Goal: Task Accomplishment & Management: Use online tool/utility

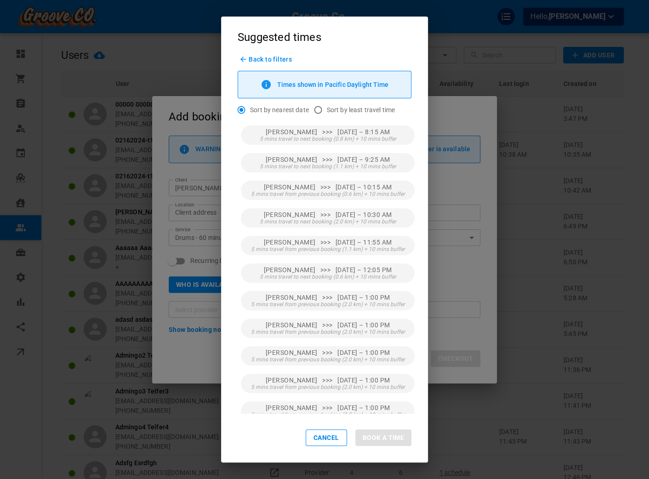
scroll to position [116, 0]
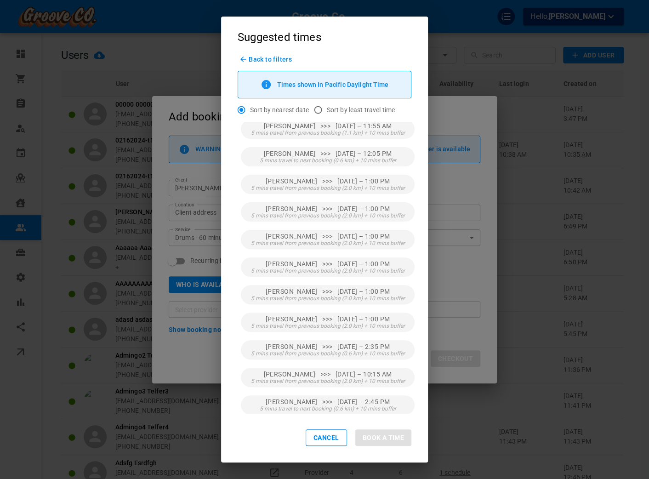
click at [159, 153] on div "Suggested times Back to filters Times shown in Pacific Daylight Time Sort by ne…" at bounding box center [324, 239] width 649 height 479
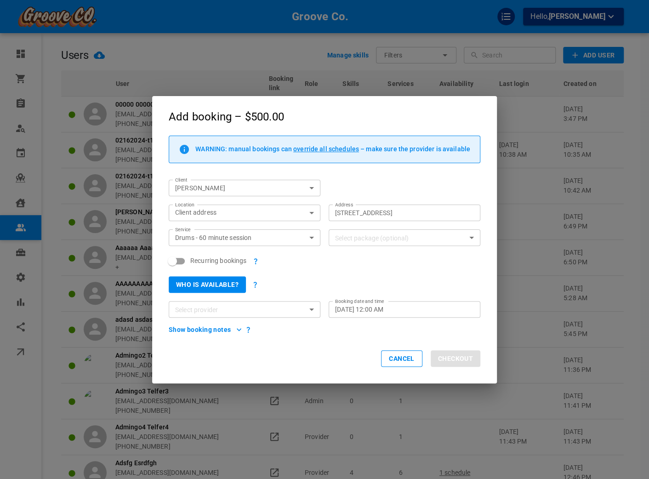
click at [221, 281] on button "Who is available?" at bounding box center [207, 284] width 77 height 17
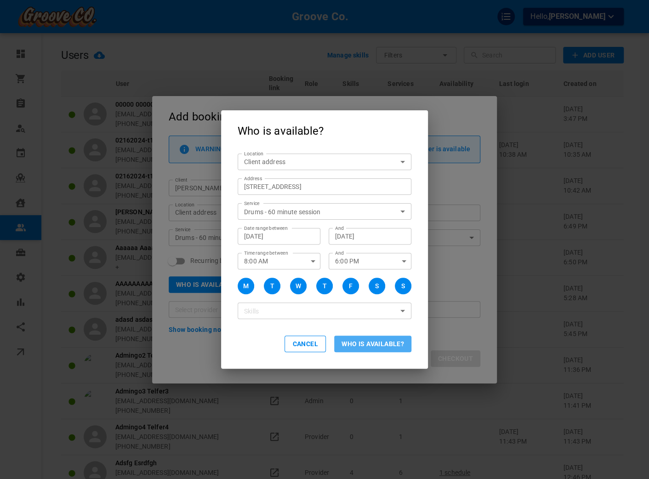
click at [372, 346] on button "Who is available?" at bounding box center [372, 344] width 77 height 17
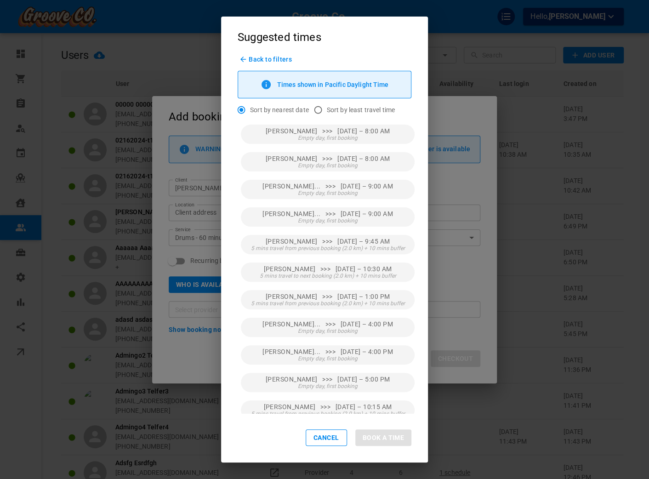
scroll to position [0, 0]
click at [359, 233] on div "[PERSON_NAME] >>> [DATE] – 8:00 AM Empty day, first booking [PERSON_NAME] >>> […" at bounding box center [328, 270] width 174 height 288
click at [361, 240] on span "[PERSON_NAME] >>> [DATE] – 9:45 AM" at bounding box center [328, 242] width 125 height 7
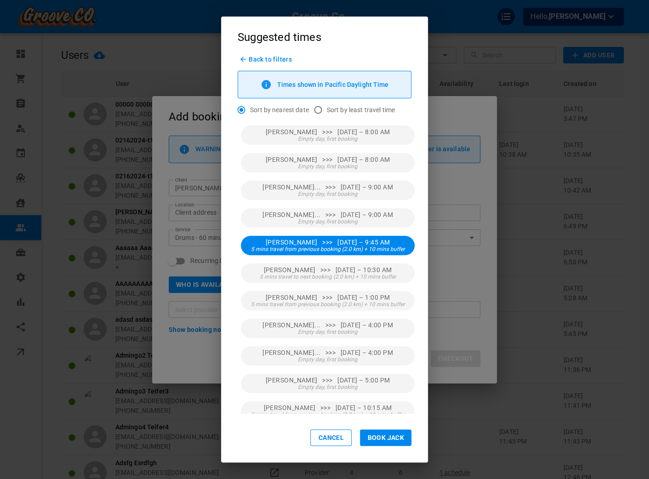
click at [317, 111] on input "Sort by least travel time" at bounding box center [317, 109] width 17 height 17
radio input "true"
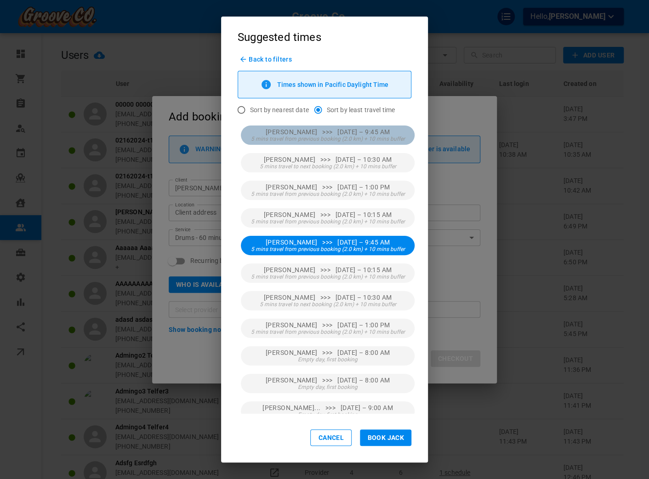
click at [298, 136] on span "5 mins travel from previous booking (2.0 km) + 10 mins buffer" at bounding box center [328, 139] width 154 height 6
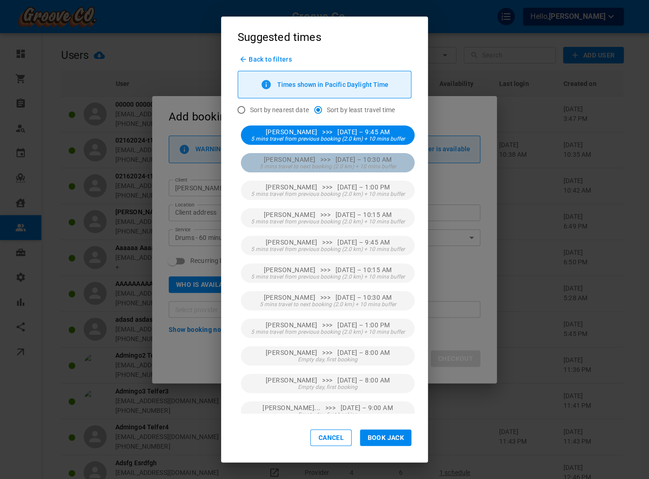
click at [305, 170] on button "[PERSON_NAME] >>> [DATE] – 10:30 AM 5 mins travel to next booking (2.0 km) + 10…" at bounding box center [328, 162] width 174 height 19
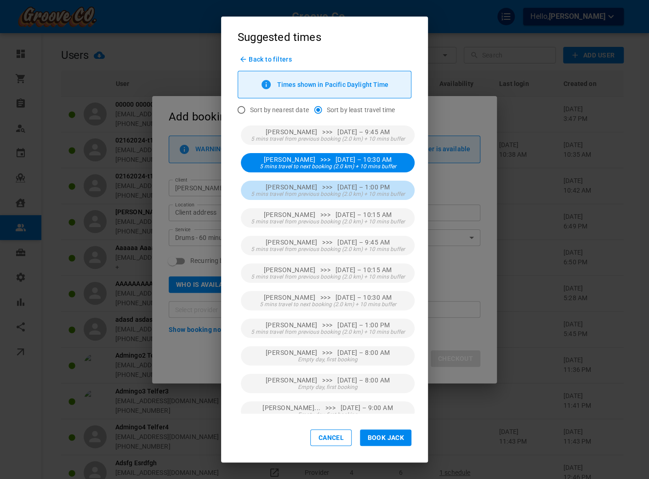
click at [319, 191] on span "5 mins travel from previous booking (2.0 km) + 10 mins buffer" at bounding box center [328, 194] width 154 height 6
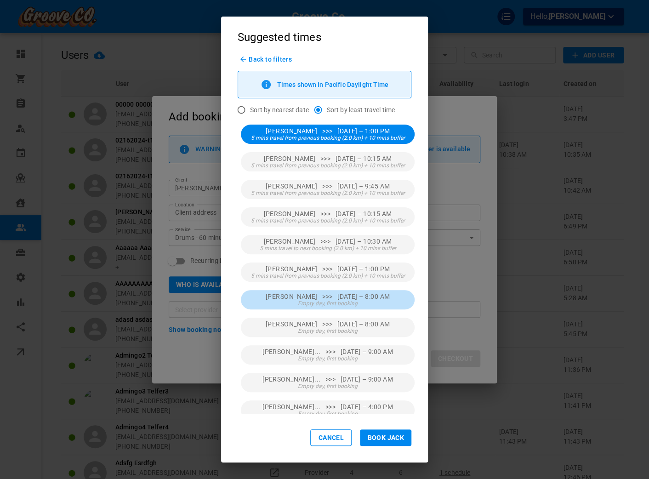
scroll to position [116, 0]
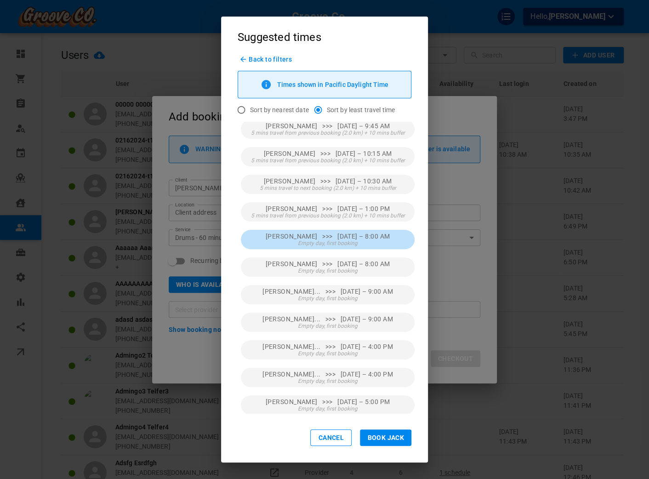
click at [349, 246] on button "[PERSON_NAME] >>> [DATE] – 8:00 AM Empty day, first booking" at bounding box center [328, 239] width 174 height 19
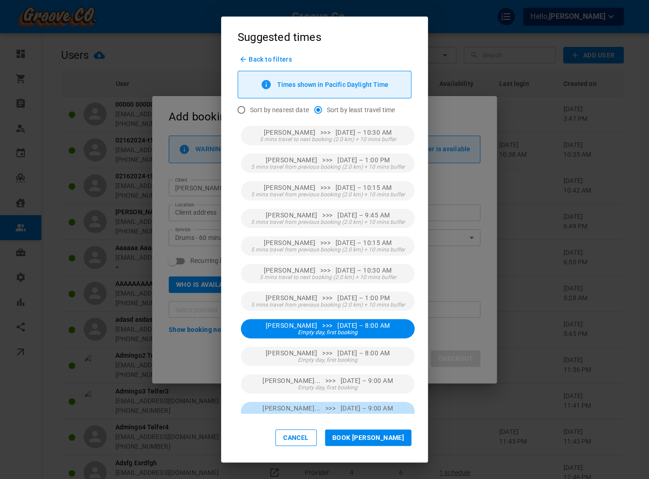
scroll to position [0, 0]
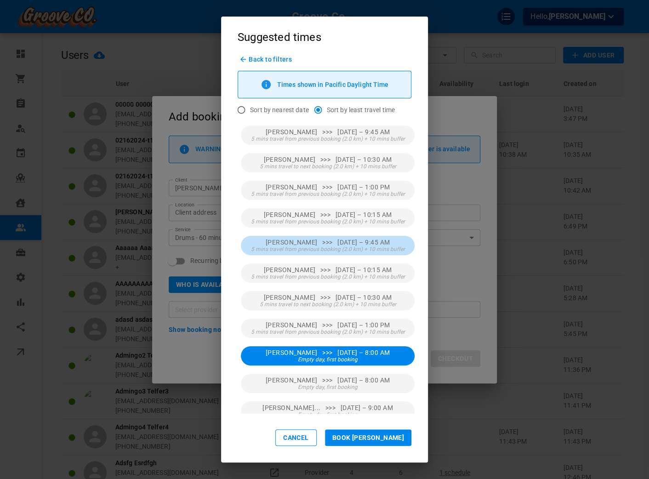
click at [356, 246] on span "5 mins travel from previous booking (2.0 km) + 10 mins buffer" at bounding box center [328, 249] width 154 height 6
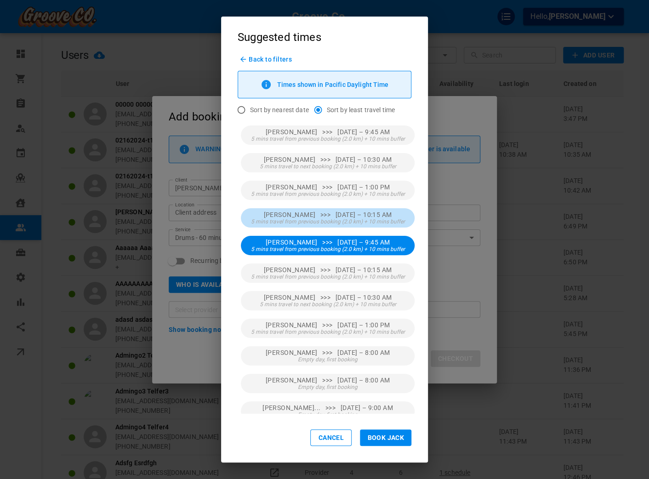
click at [335, 211] on span "[PERSON_NAME] >>> [DATE] – 10:15 AM" at bounding box center [327, 214] width 128 height 7
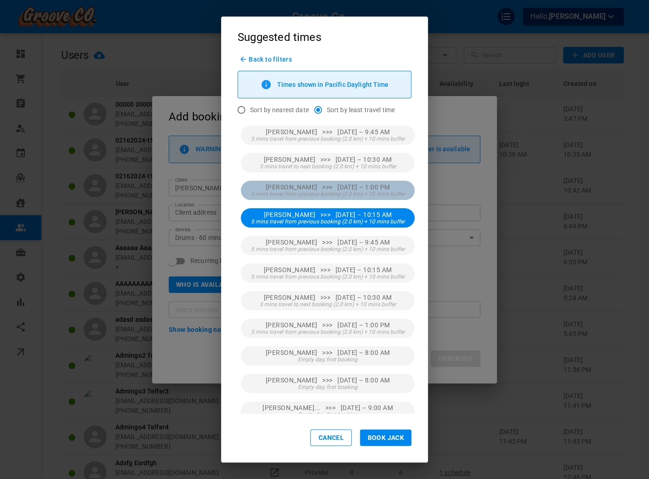
click at [325, 191] on span "5 mins travel from previous booking (2.0 km) + 10 mins buffer" at bounding box center [328, 194] width 154 height 6
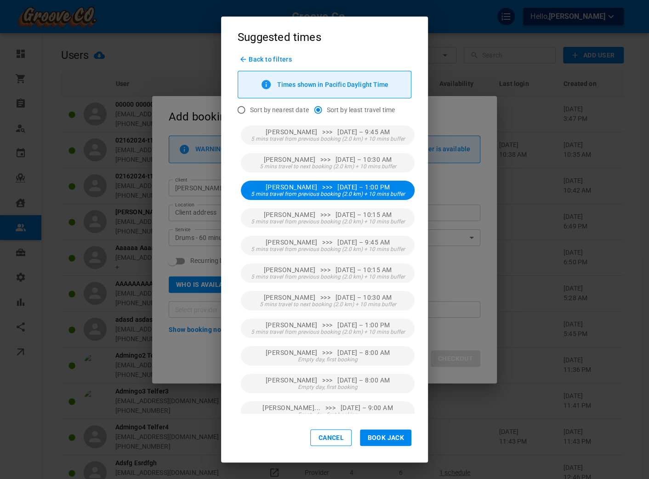
click at [258, 62] on span "Back to filters" at bounding box center [270, 59] width 43 height 7
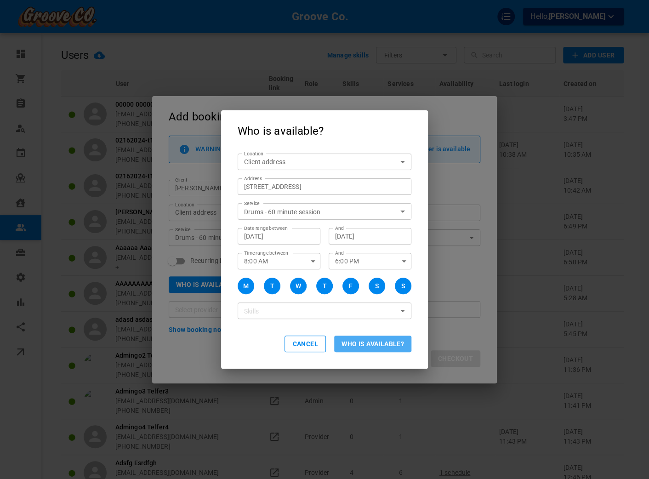
click at [363, 343] on button "Who is available?" at bounding box center [372, 344] width 77 height 17
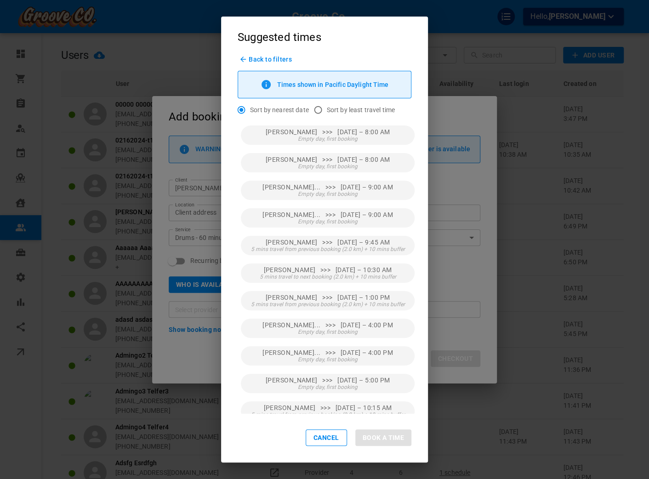
click at [360, 86] on p "Times shown in Pacific Daylight Time" at bounding box center [333, 84] width 112 height 7
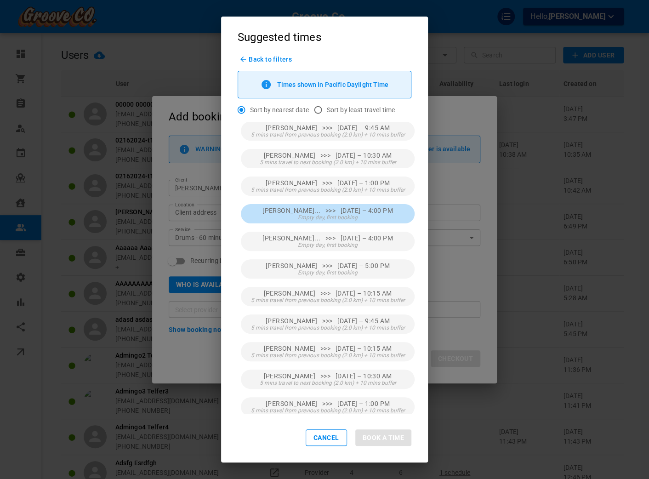
scroll to position [116, 0]
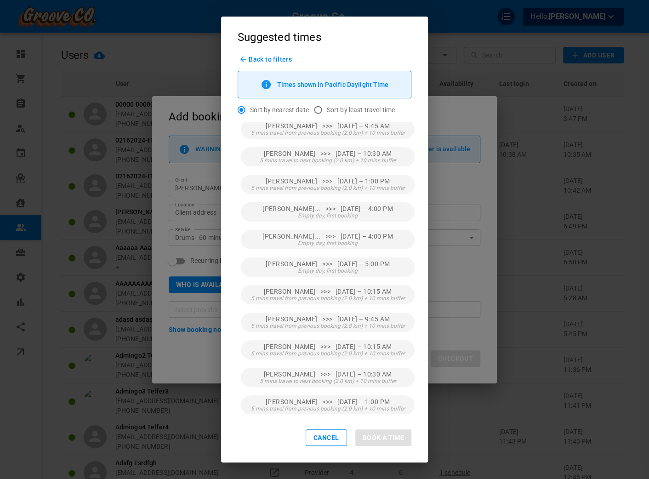
click at [275, 61] on span "Back to filters" at bounding box center [270, 59] width 43 height 7
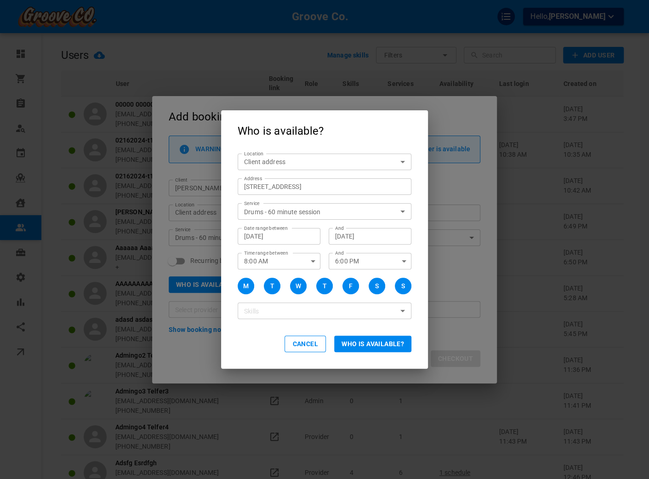
click at [366, 337] on button "Who is available?" at bounding box center [372, 344] width 77 height 17
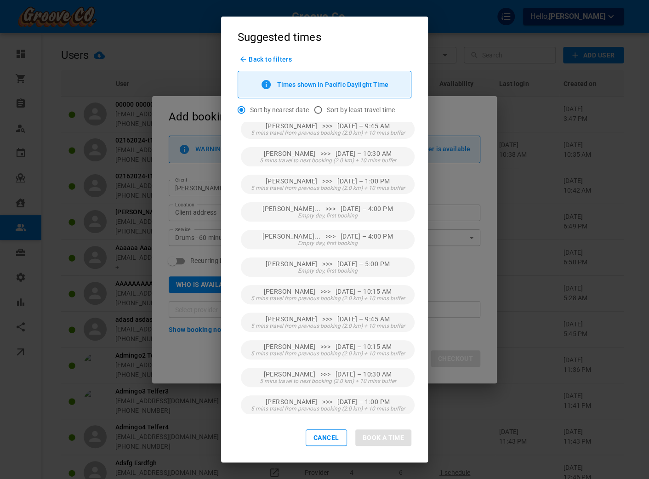
click at [271, 59] on span "Back to filters" at bounding box center [270, 59] width 43 height 7
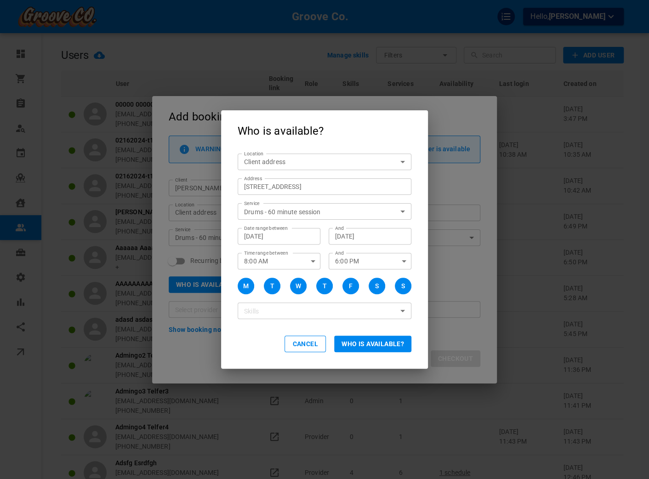
click at [387, 348] on button "Who is available?" at bounding box center [372, 344] width 77 height 17
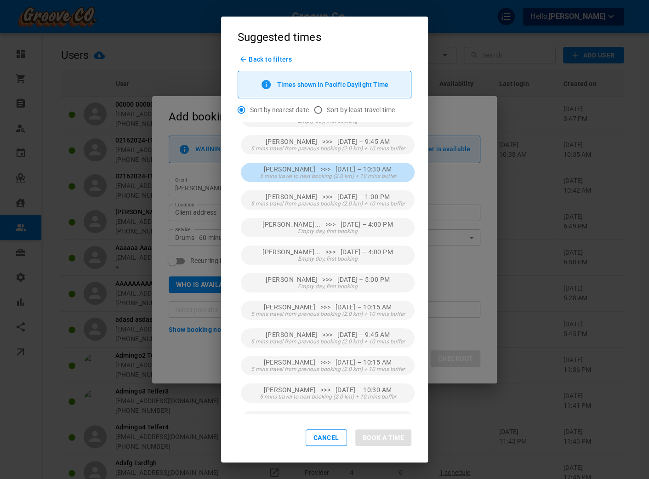
scroll to position [0, 0]
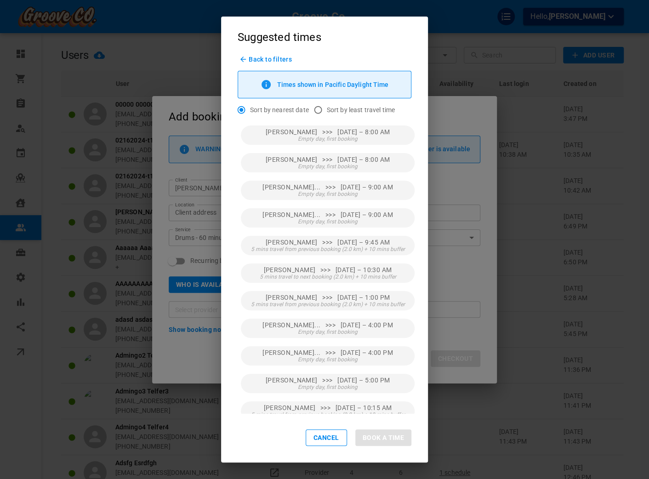
click at [250, 59] on span "Back to filters" at bounding box center [270, 59] width 43 height 7
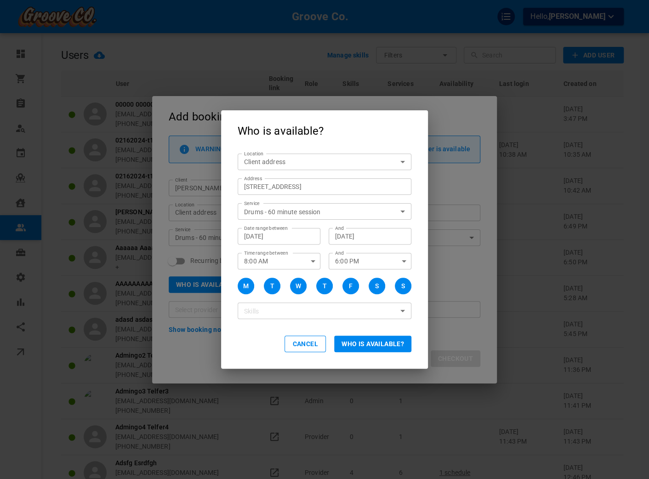
click at [369, 338] on button "Who is available?" at bounding box center [372, 344] width 77 height 17
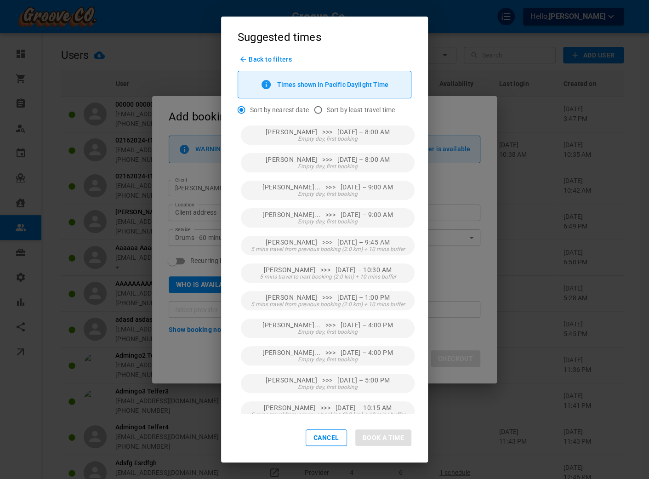
click at [259, 68] on div "Back to filters Times shown in Pacific Daylight Time Sort by nearest date Sort …" at bounding box center [324, 84] width 207 height 57
click at [260, 66] on div "Back to filters Times shown in Pacific Daylight Time Sort by nearest date Sort …" at bounding box center [324, 84] width 207 height 57
click at [264, 61] on span "Back to filters" at bounding box center [270, 59] width 43 height 7
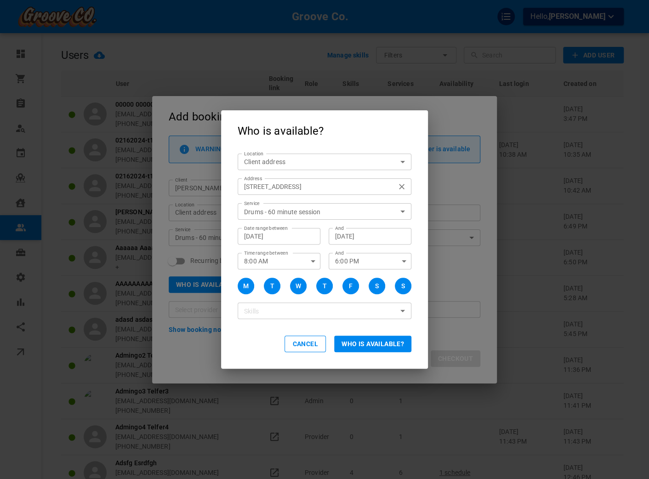
click at [299, 188] on input "[STREET_ADDRESS]" at bounding box center [320, 186] width 160 height 11
drag, startPoint x: 138, startPoint y: 5, endPoint x: 63, endPoint y: 109, distance: 128.5
click at [63, 109] on div "Who is available? Location Client address customerLocation Location Address [ST…" at bounding box center [324, 239] width 649 height 479
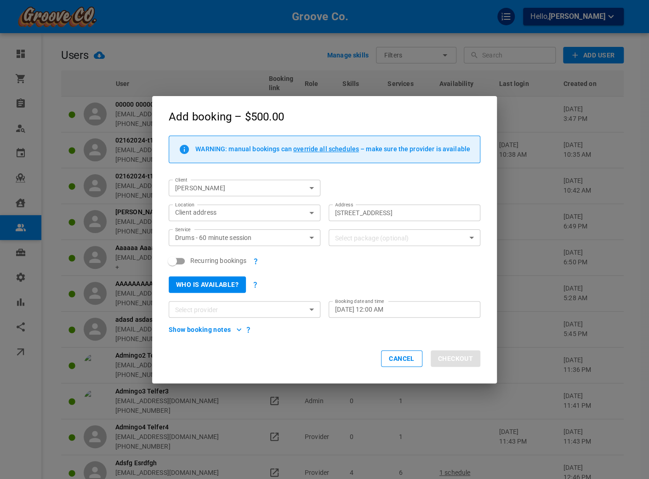
click at [107, 178] on div "Add booking – $500.00 WARNING: manual bookings can override all schedules – mak…" at bounding box center [324, 239] width 649 height 479
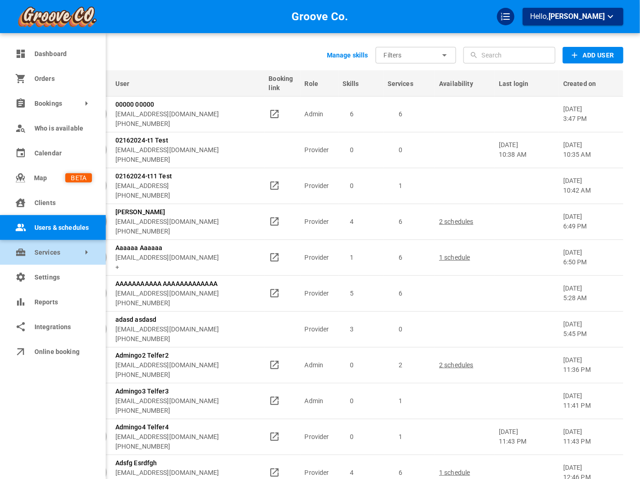
click at [28, 262] on link "Services" at bounding box center [53, 252] width 106 height 25
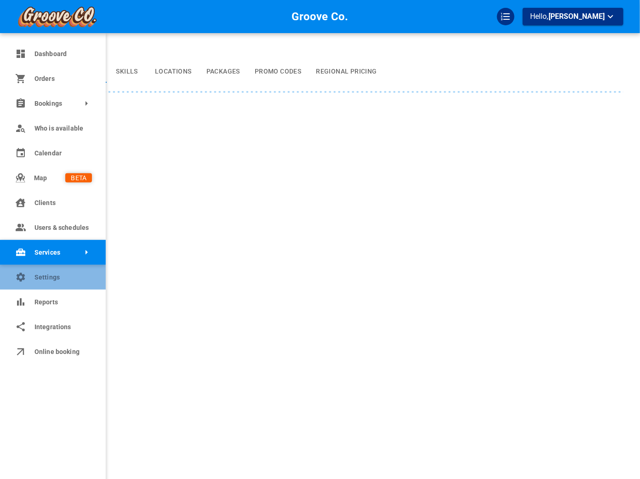
click at [23, 277] on icon at bounding box center [21, 277] width 9 height 9
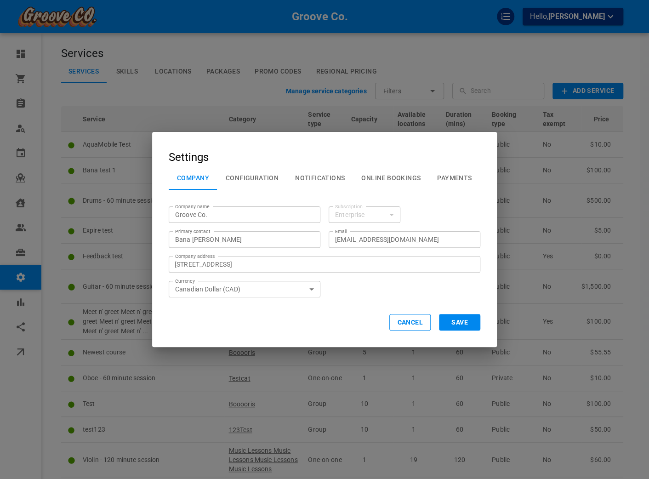
click at [251, 178] on button "Configuration" at bounding box center [252, 178] width 69 height 24
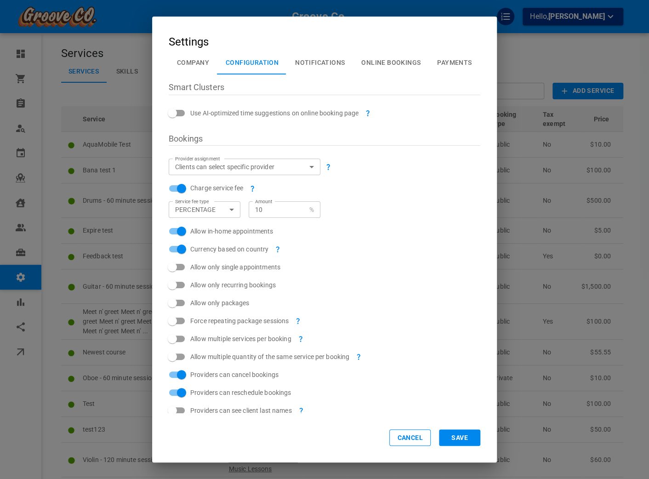
click at [221, 164] on body "Groove Co. Hello, [PERSON_NAME] Dashboard Orders Bookings Who is available Cale…" at bounding box center [324, 296] width 649 height 593
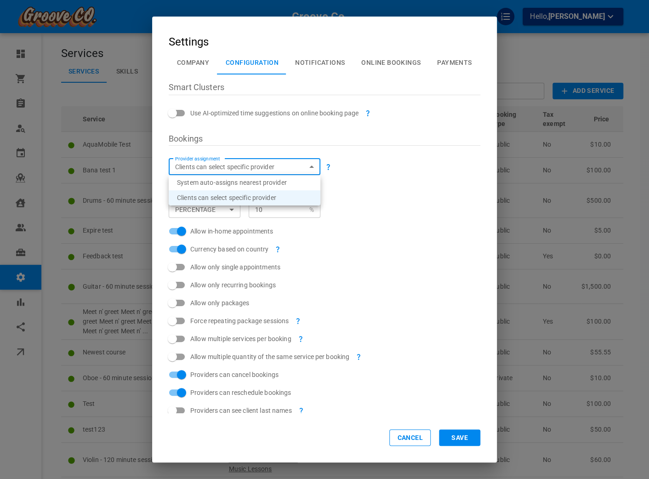
click at [278, 125] on div at bounding box center [324, 239] width 649 height 479
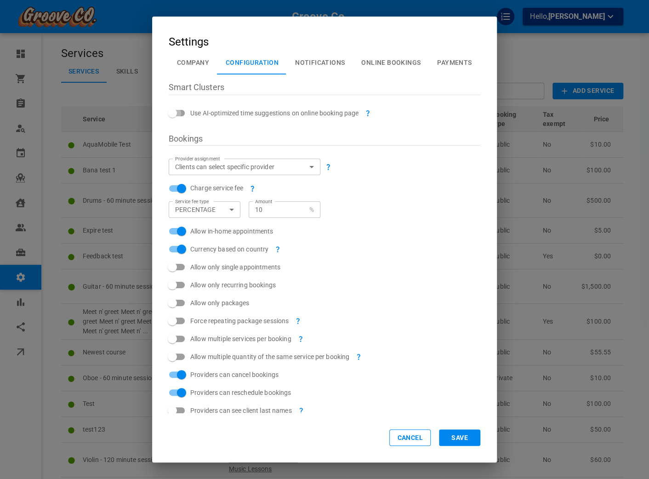
click at [175, 111] on input "Use AI-optimized time suggestions on online booking page" at bounding box center [172, 112] width 52 height 17
checkbox input "true"
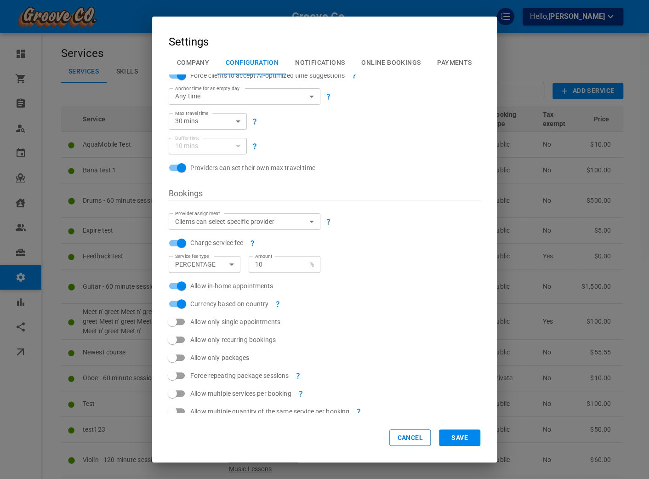
scroll to position [345, 0]
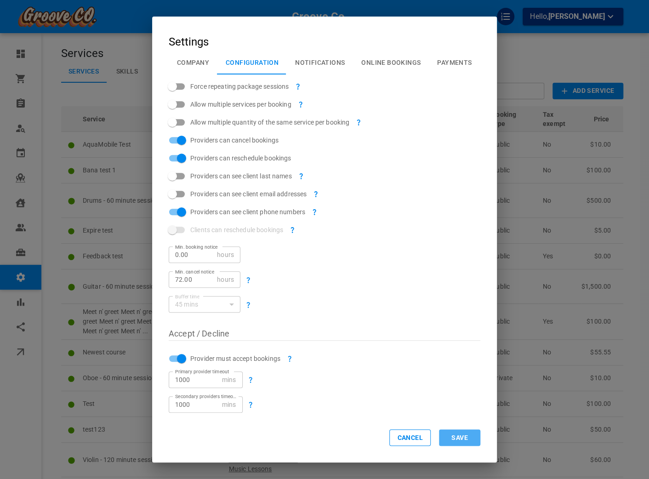
click at [464, 435] on button "Save" at bounding box center [459, 437] width 41 height 17
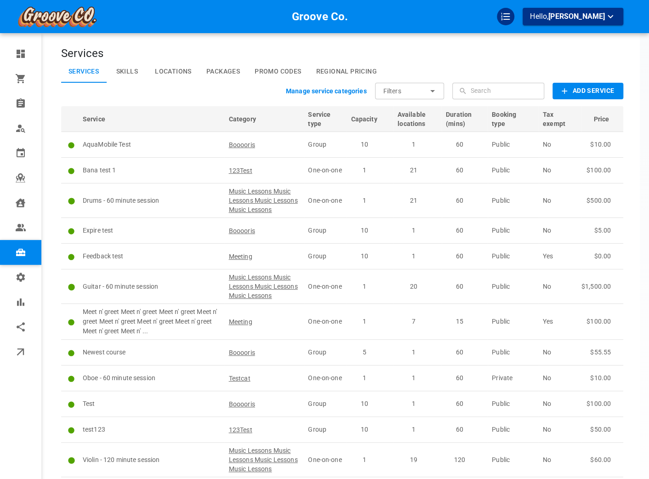
scroll to position [0, 0]
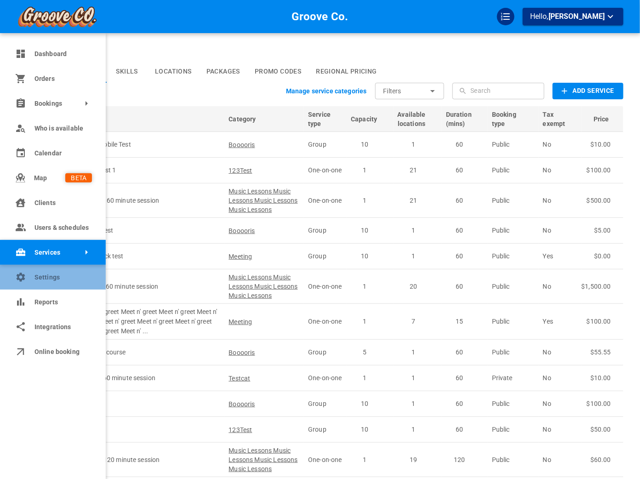
click at [28, 280] on link "Settings" at bounding box center [53, 277] width 106 height 25
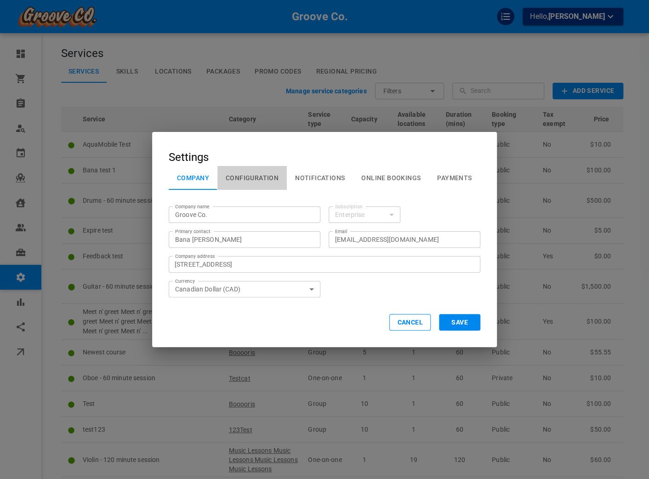
click at [254, 175] on button "Configuration" at bounding box center [252, 178] width 69 height 24
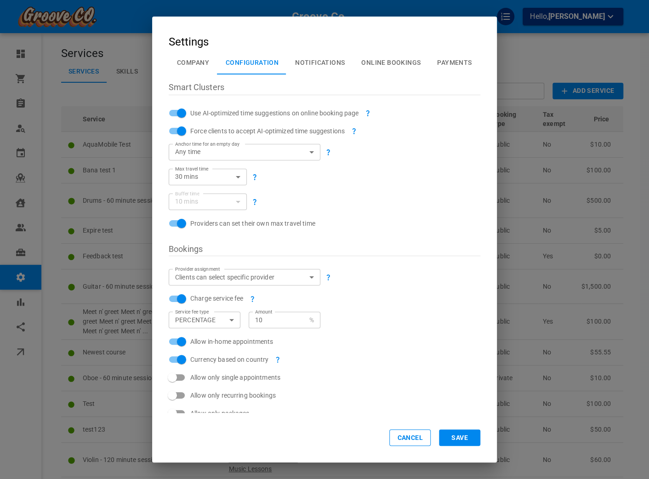
click at [225, 9] on div "Settings Company Configuration Notifications Online Bookings Payments Smart Clu…" at bounding box center [324, 239] width 649 height 479
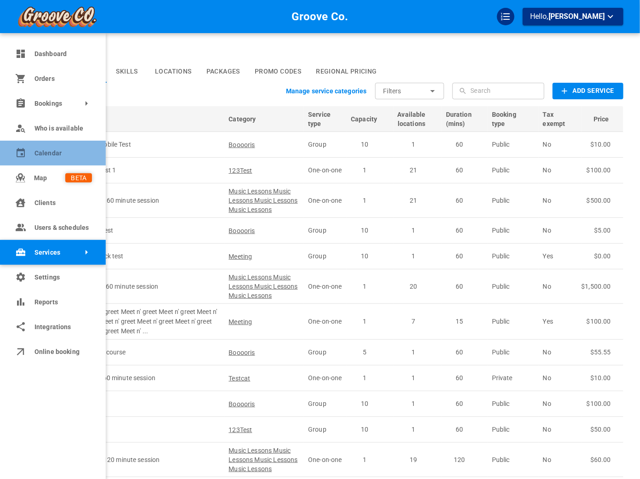
click at [62, 149] on span "Calendar" at bounding box center [62, 154] width 57 height 10
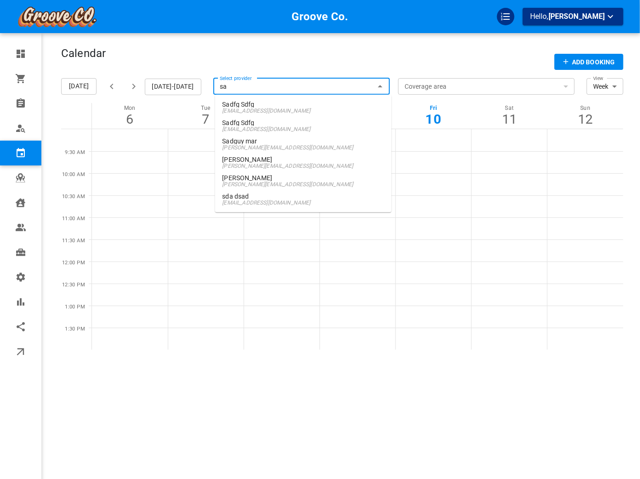
type input "[PERSON_NAME]"
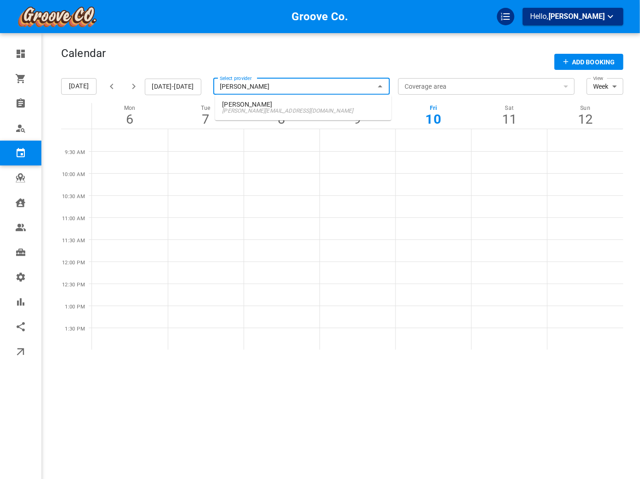
click at [309, 109] on span "[PERSON_NAME][EMAIL_ADDRESS][DOMAIN_NAME]" at bounding box center [304, 111] width 162 height 6
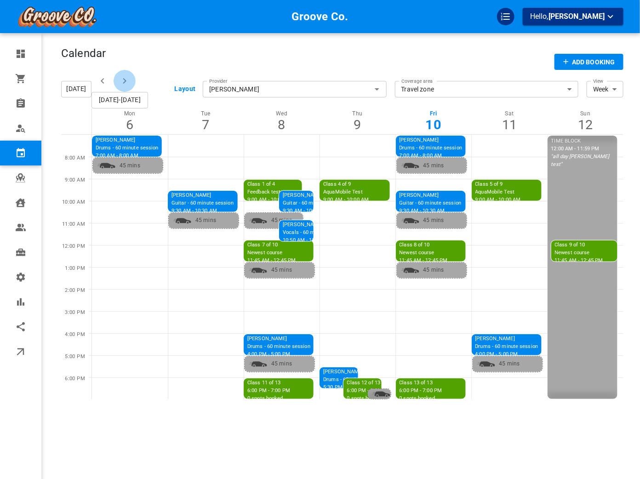
click at [120, 79] on icon "button" at bounding box center [124, 80] width 11 height 11
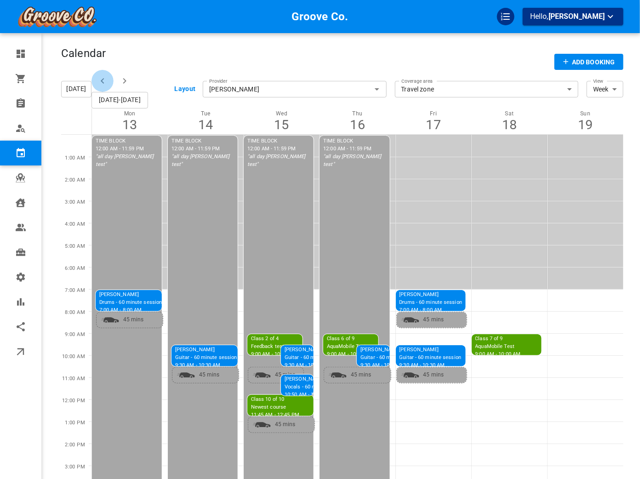
click at [102, 81] on icon "button" at bounding box center [102, 80] width 11 height 11
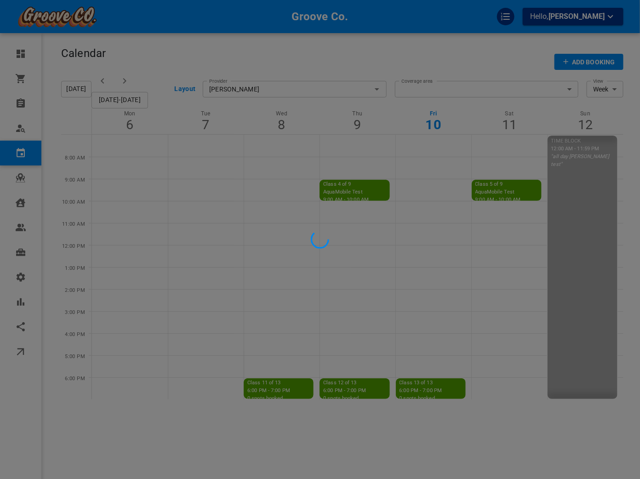
click at [185, 88] on div at bounding box center [320, 239] width 640 height 479
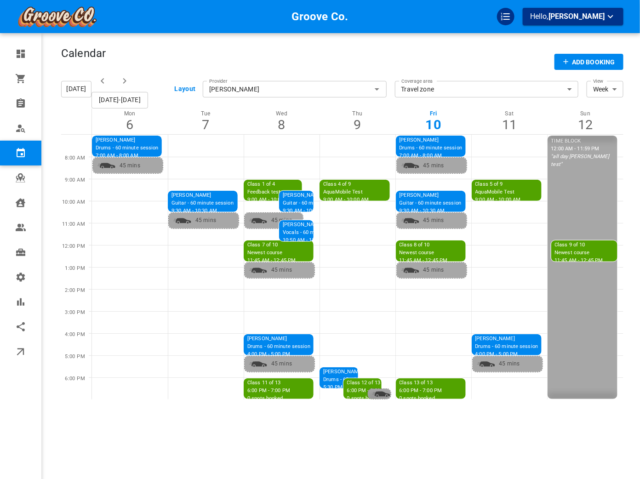
click at [430, 224] on p "45 mins" at bounding box center [423, 221] width 44 height 10
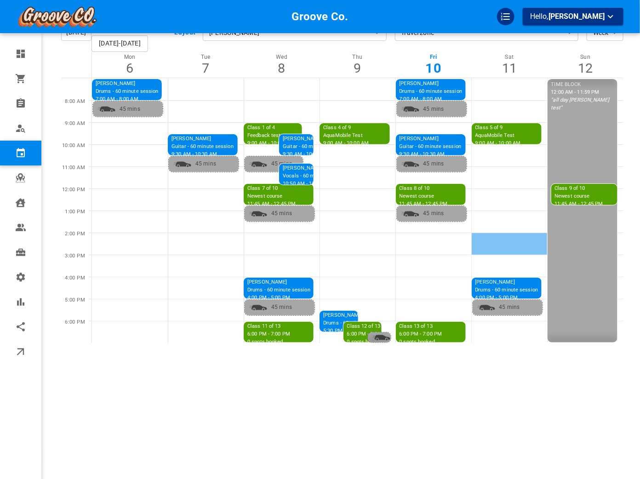
click at [535, 249] on td at bounding box center [510, 244] width 76 height 22
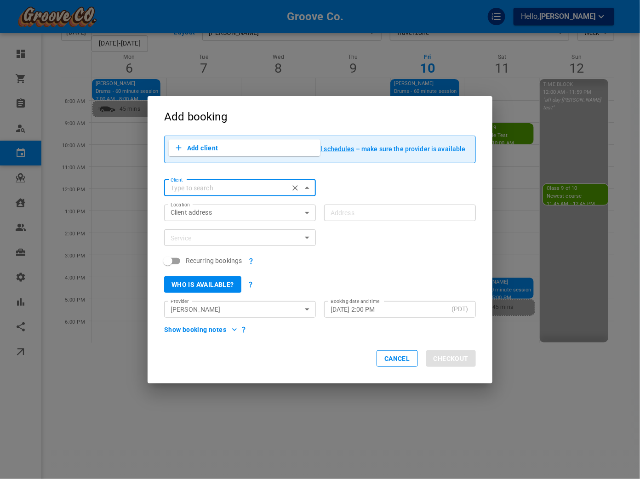
scroll to position [0, 0]
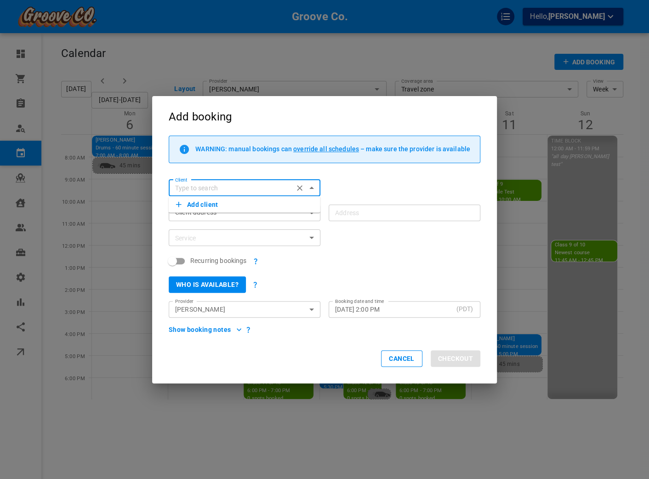
click at [535, 249] on div "Add booking WARNING: manual bookings can override all schedules – make sure the…" at bounding box center [324, 239] width 649 height 479
